Goal: Information Seeking & Learning: Learn about a topic

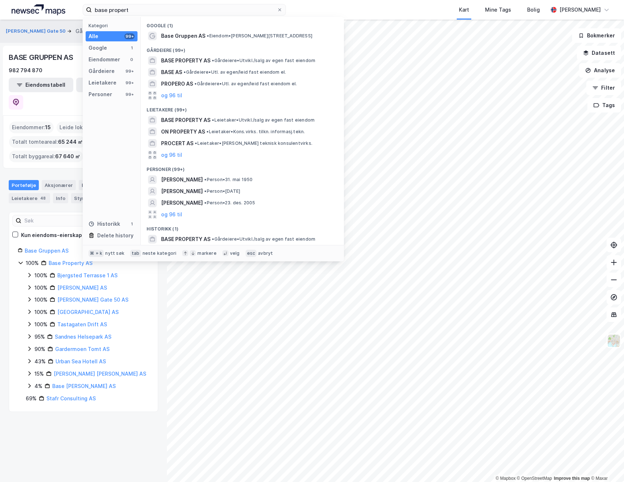
click at [147, 7] on input "base propert" at bounding box center [184, 9] width 185 height 11
drag, startPoint x: 149, startPoint y: 7, endPoint x: 68, endPoint y: 9, distance: 81.3
click at [68, 9] on div "base propert Kategori Alle 99+ Google 1 Eiendommer 0 Gårdeiere 99+ Leietakere 9…" at bounding box center [312, 10] width 624 height 20
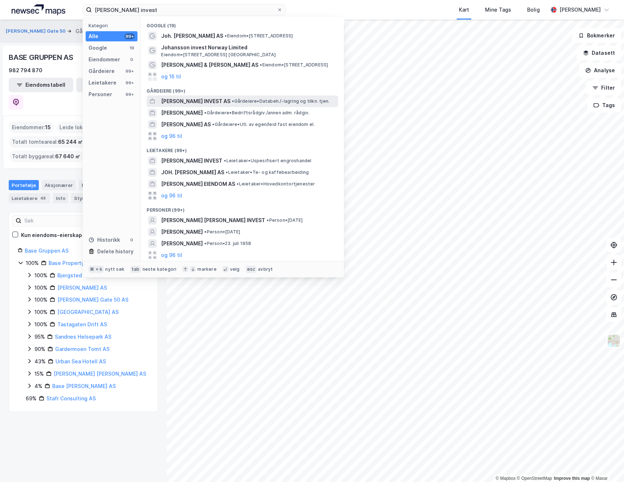
click at [191, 101] on span "[PERSON_NAME] INVEST AS" at bounding box center [195, 101] width 69 height 9
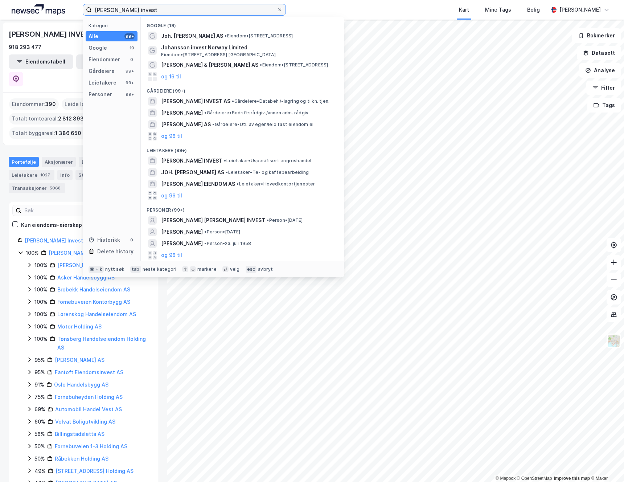
drag, startPoint x: 112, startPoint y: 7, endPoint x: 127, endPoint y: 7, distance: 15.3
click at [112, 7] on input "[PERSON_NAME] invest" at bounding box center [184, 9] width 185 height 11
drag, startPoint x: 168, startPoint y: 8, endPoint x: 111, endPoint y: 14, distance: 56.9
click at [111, 15] on label "[PERSON_NAME] invest" at bounding box center [184, 10] width 203 height 12
click at [111, 15] on input "[PERSON_NAME] invest" at bounding box center [184, 9] width 185 height 11
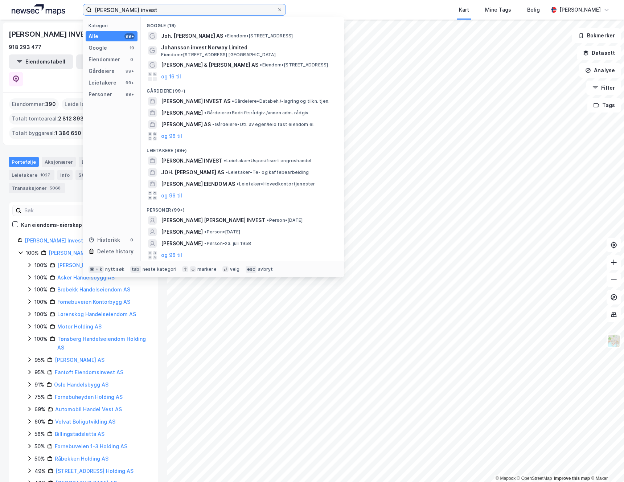
drag, startPoint x: 155, startPoint y: 14, endPoint x: 85, endPoint y: 5, distance: 70.2
click at [85, 5] on label "[PERSON_NAME] invest" at bounding box center [184, 10] width 203 height 12
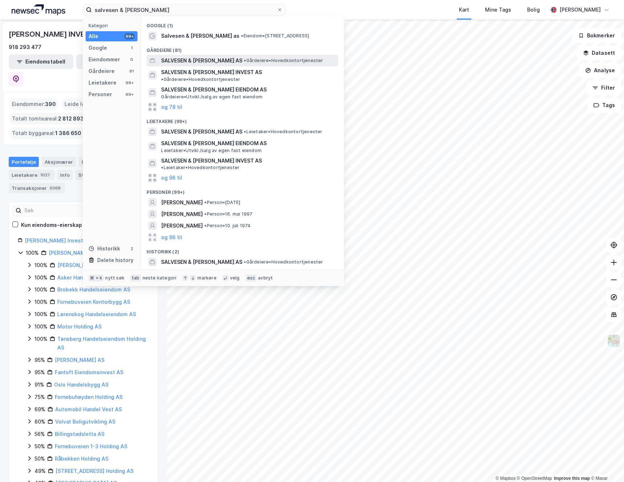
click at [203, 61] on span "SALVESEN & [PERSON_NAME] AS" at bounding box center [201, 60] width 81 height 9
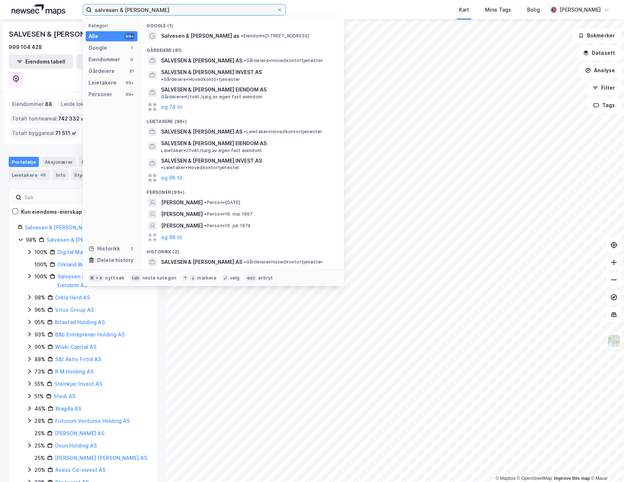
drag, startPoint x: 153, startPoint y: 11, endPoint x: 50, endPoint y: 9, distance: 102.7
click at [51, 9] on div "salvesen & [PERSON_NAME] Kategori Alle 99+ Google 1 Eiendommer 0 Gårdeiere 81 L…" at bounding box center [312, 10] width 624 height 20
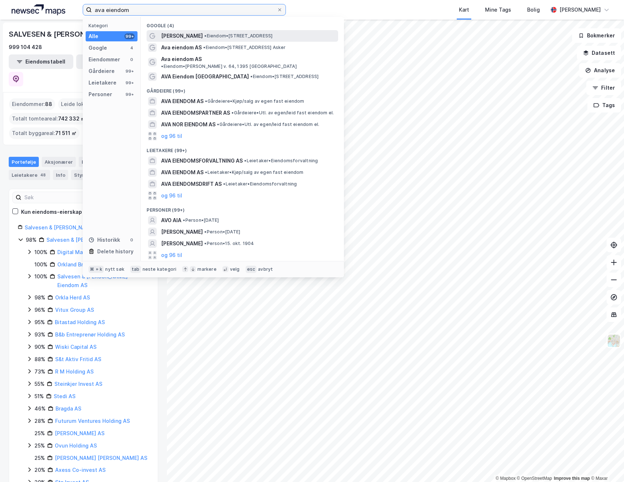
type input "ava eiendom"
click at [174, 38] on span "[PERSON_NAME]" at bounding box center [182, 36] width 42 height 9
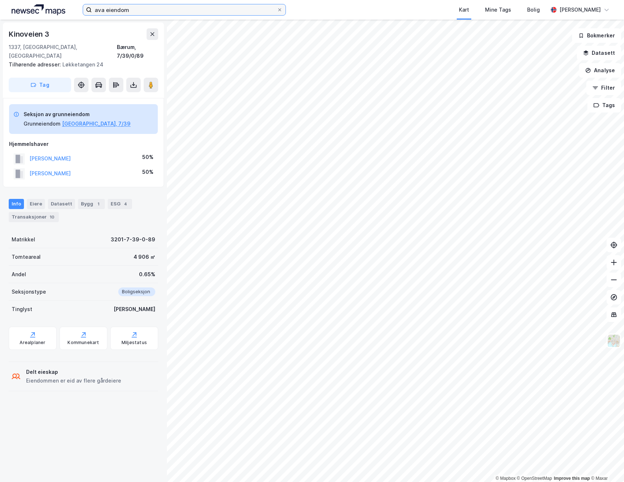
click at [139, 11] on input "ava eiendom" at bounding box center [184, 9] width 185 height 11
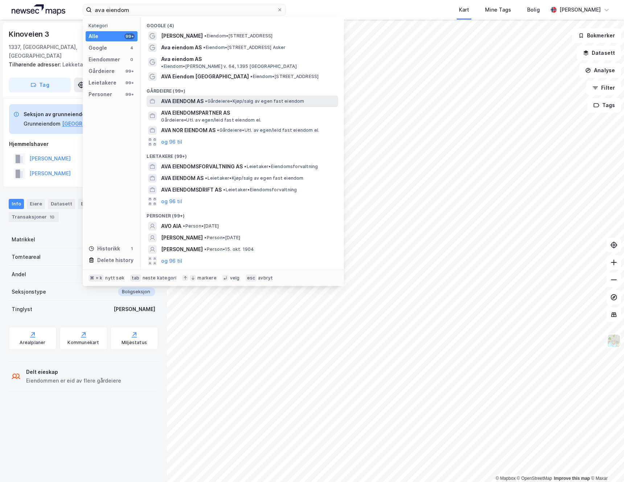
click at [194, 97] on span "AVA EIENDOM AS" at bounding box center [182, 101] width 42 height 9
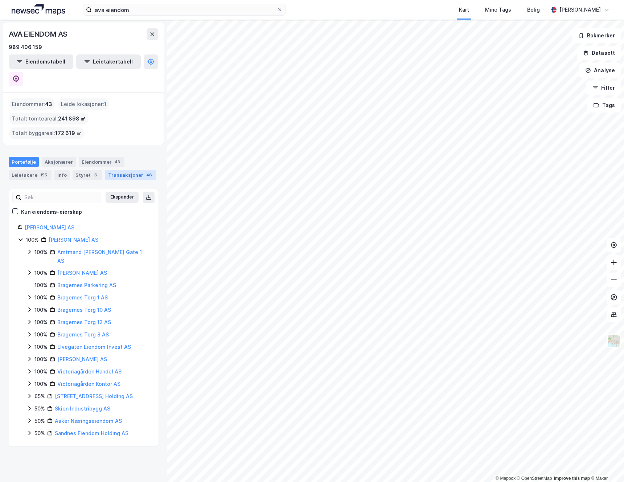
click at [136, 170] on div "Transaksjoner 46" at bounding box center [130, 175] width 51 height 10
